Goal: Task Accomplishment & Management: Manage account settings

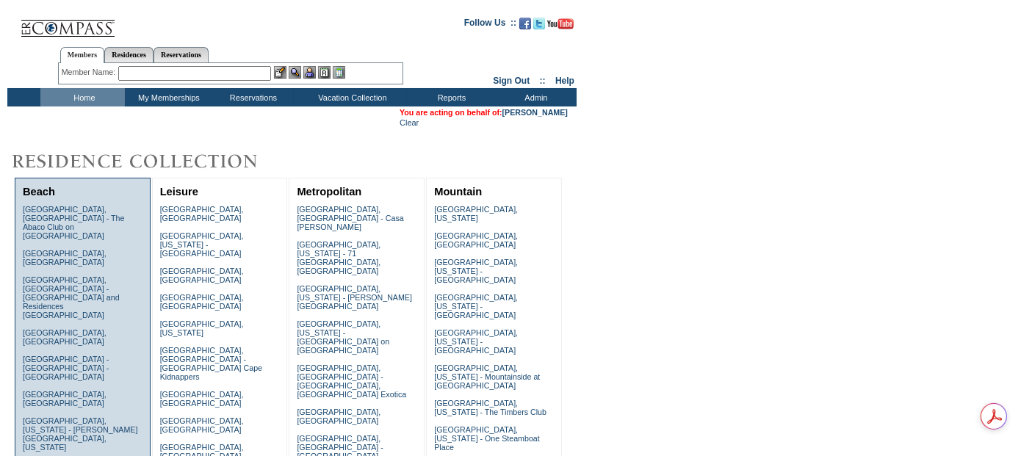
scroll to position [326, 0]
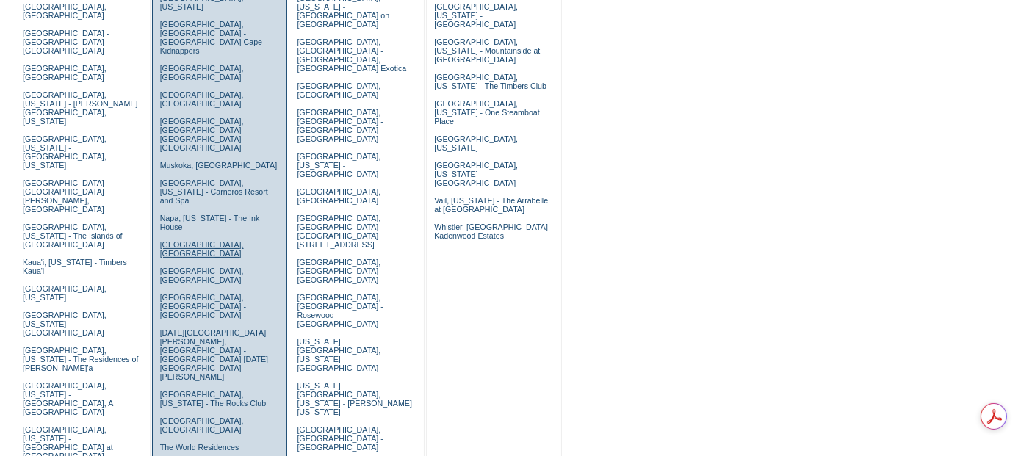
click at [209, 240] on link "Provence, France" at bounding box center [202, 249] width 84 height 18
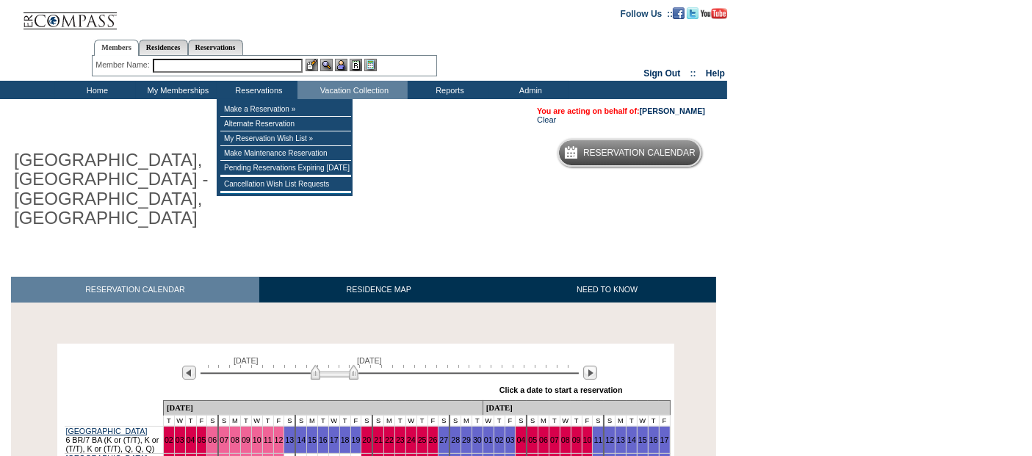
click at [251, 64] on input "text" at bounding box center [228, 66] width 150 height 14
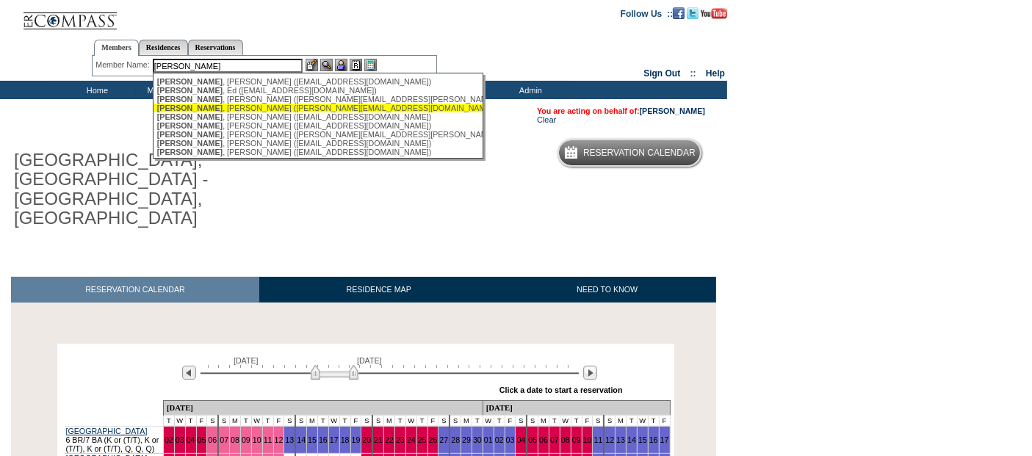
click at [285, 107] on div "Keller , Jack (jack@kellergroupinc.com)" at bounding box center [318, 108] width 323 height 9
type input "Keller, Jack (jack@kellergroupinc.com)"
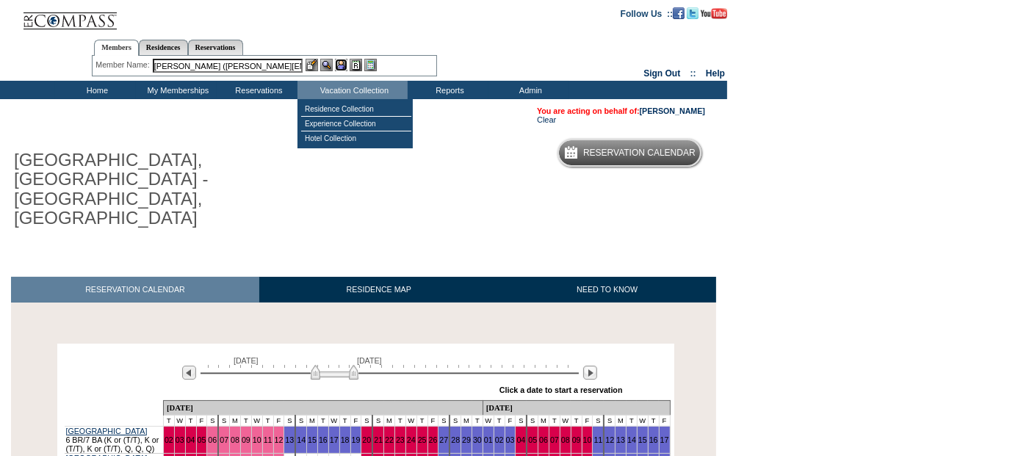
click at [342, 66] on img at bounding box center [341, 65] width 12 height 12
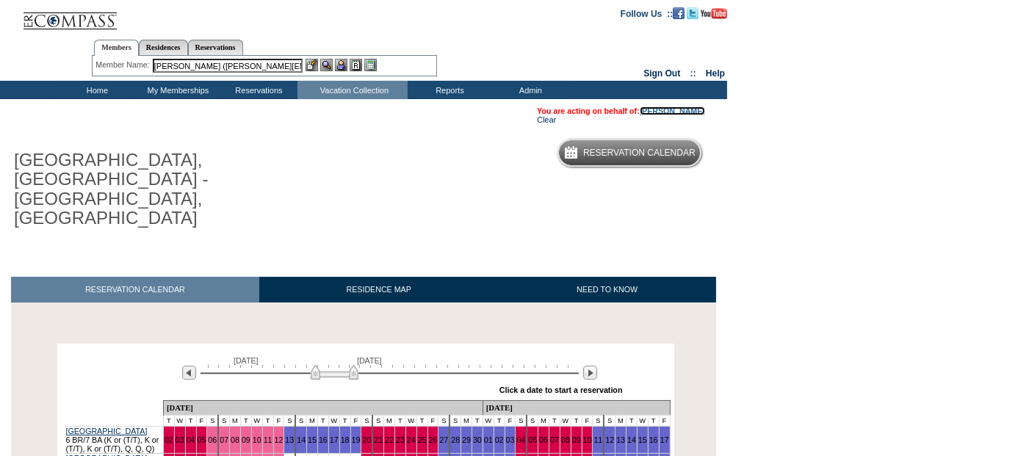
click at [694, 114] on link "[PERSON_NAME]" at bounding box center [672, 111] width 65 height 9
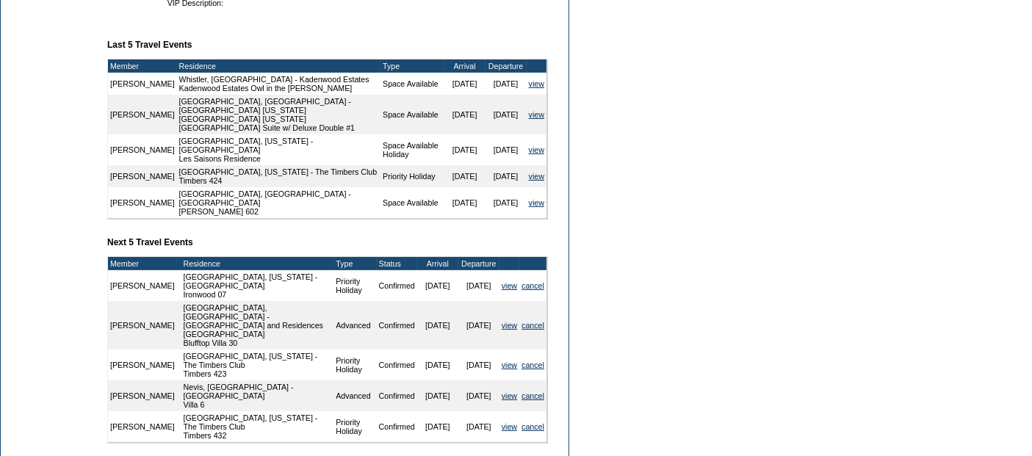
scroll to position [571, 0]
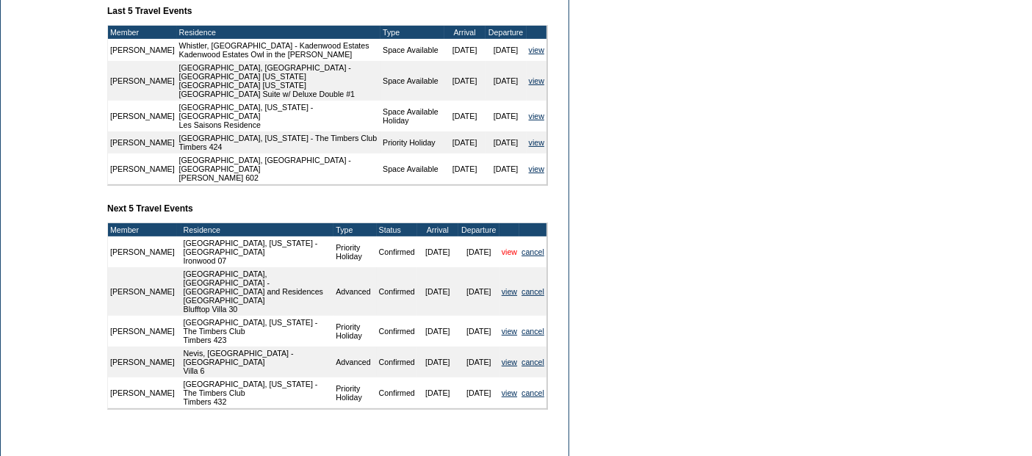
click at [506, 248] on link "view" at bounding box center [509, 252] width 15 height 9
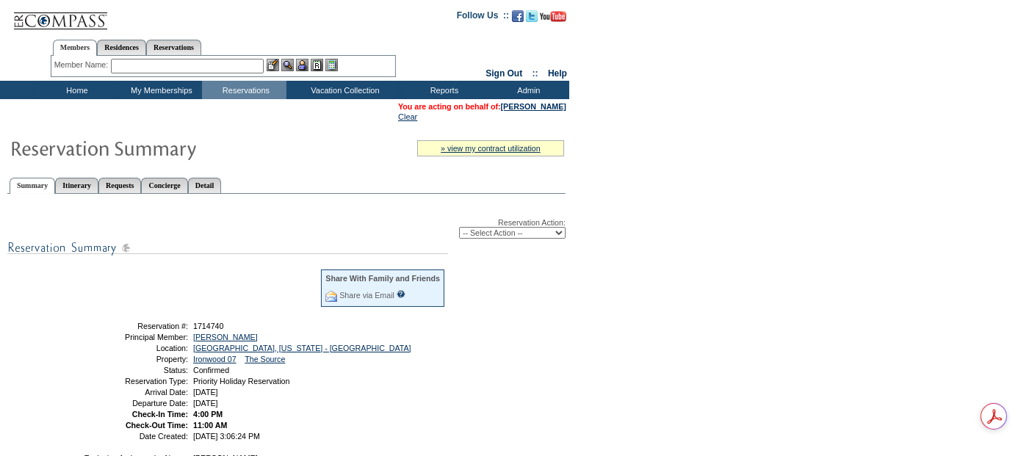
click at [500, 234] on select "-- Select Action -- Modify Reservation Dates Modify Reservation Cost Modify Occ…" at bounding box center [512, 233] width 107 height 12
select select "ChangeDates"
click at [459, 227] on select "-- Select Action -- Modify Reservation Dates Modify Reservation Cost Modify Occ…" at bounding box center [512, 233] width 107 height 12
